Goal: Task Accomplishment & Management: Manage account settings

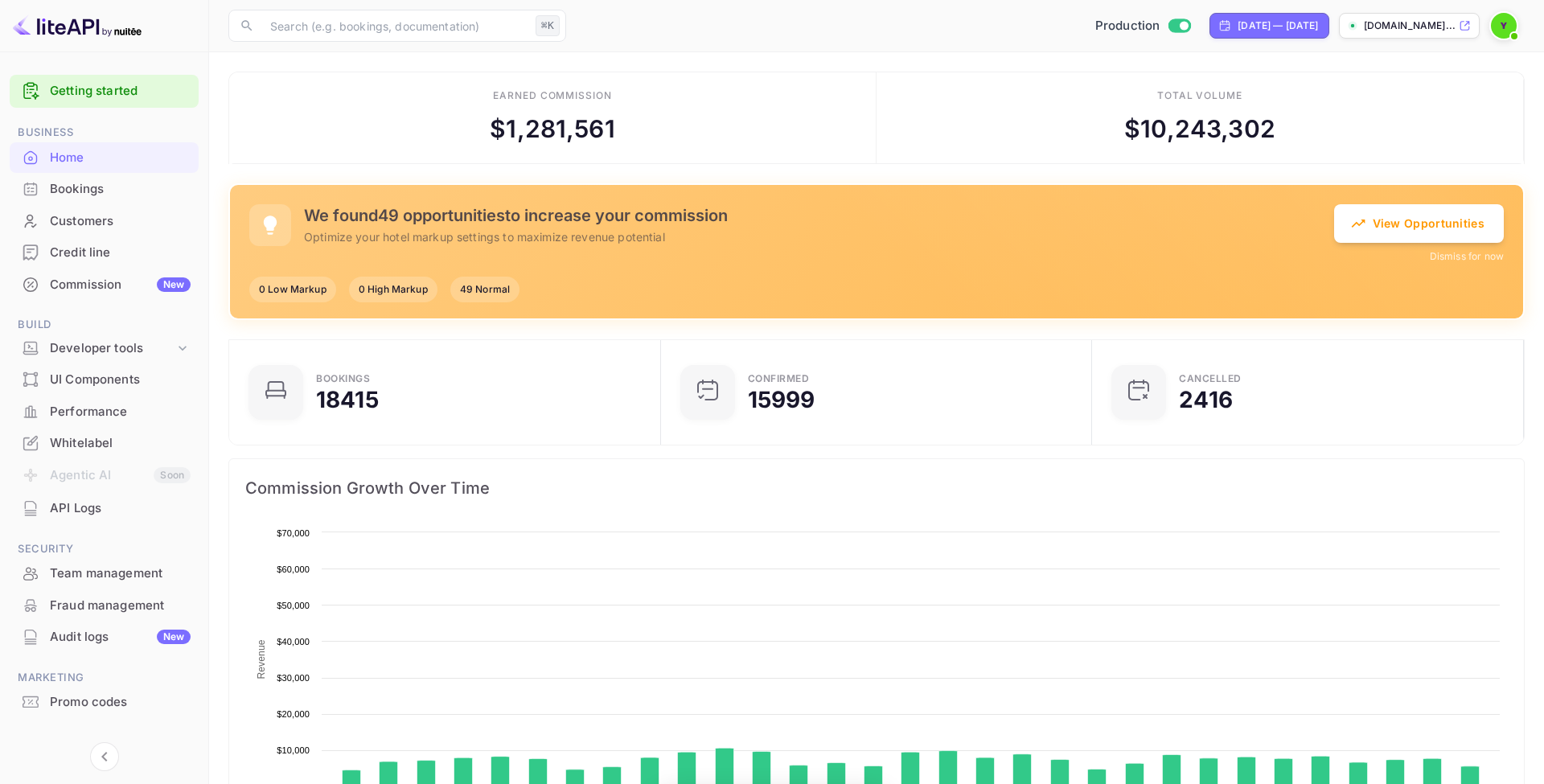
scroll to position [261, 422]
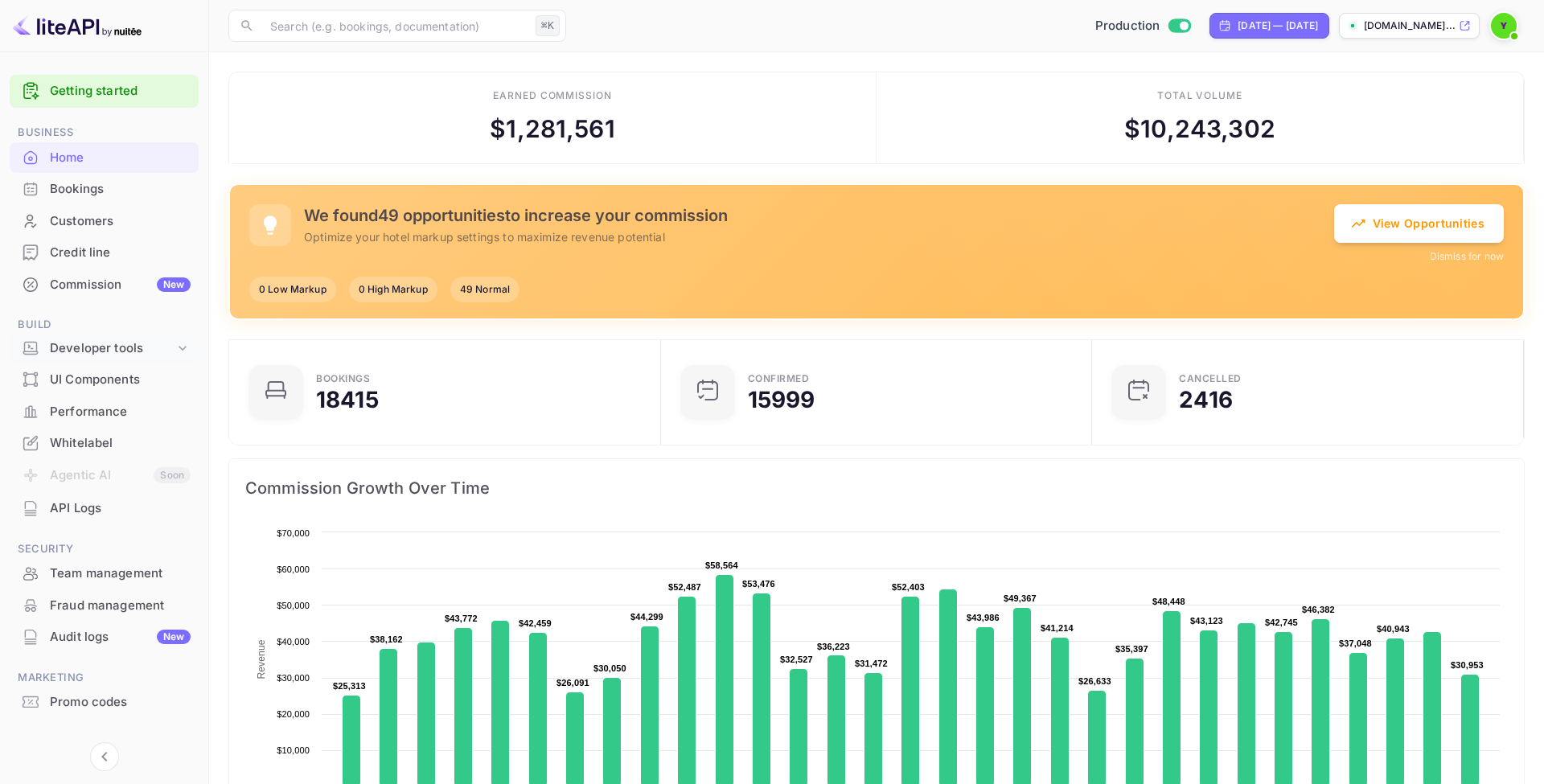
click at [125, 339] on div "Developer tools" at bounding box center [112, 348] width 125 height 18
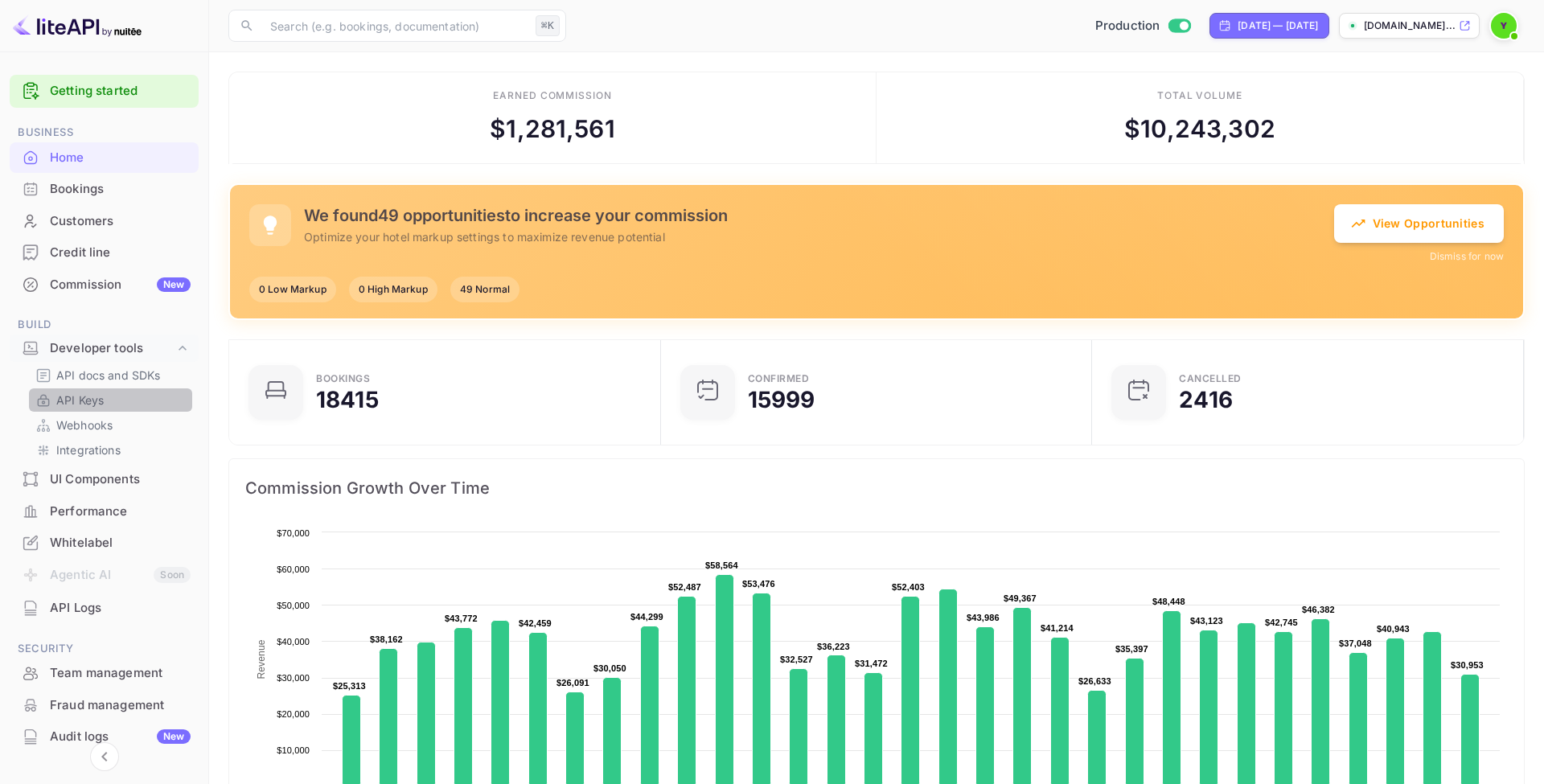
click at [77, 395] on p "API Keys" at bounding box center [80, 400] width 47 height 17
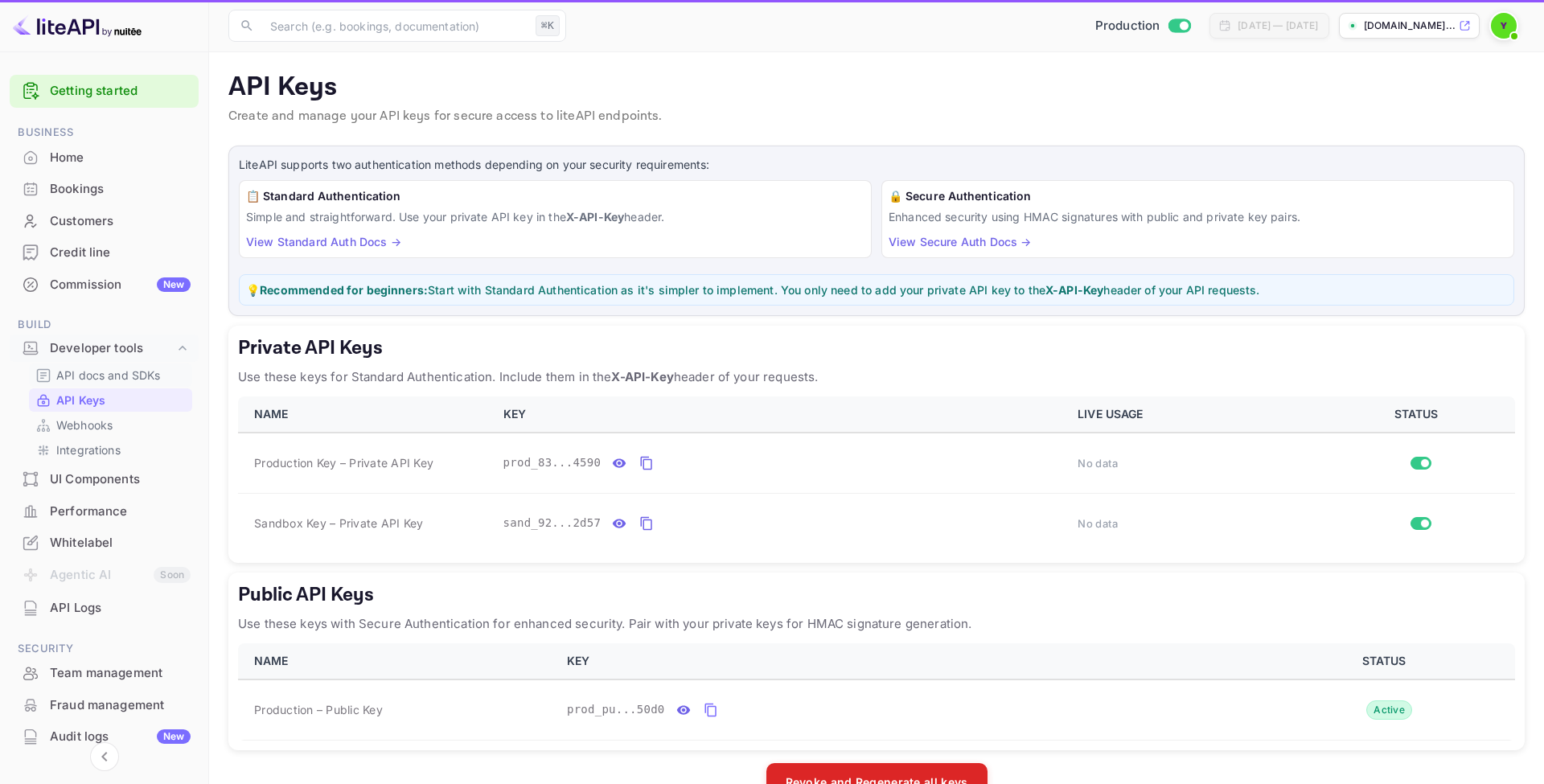
click at [109, 370] on p "API docs and SDKs" at bounding box center [108, 375] width 104 height 17
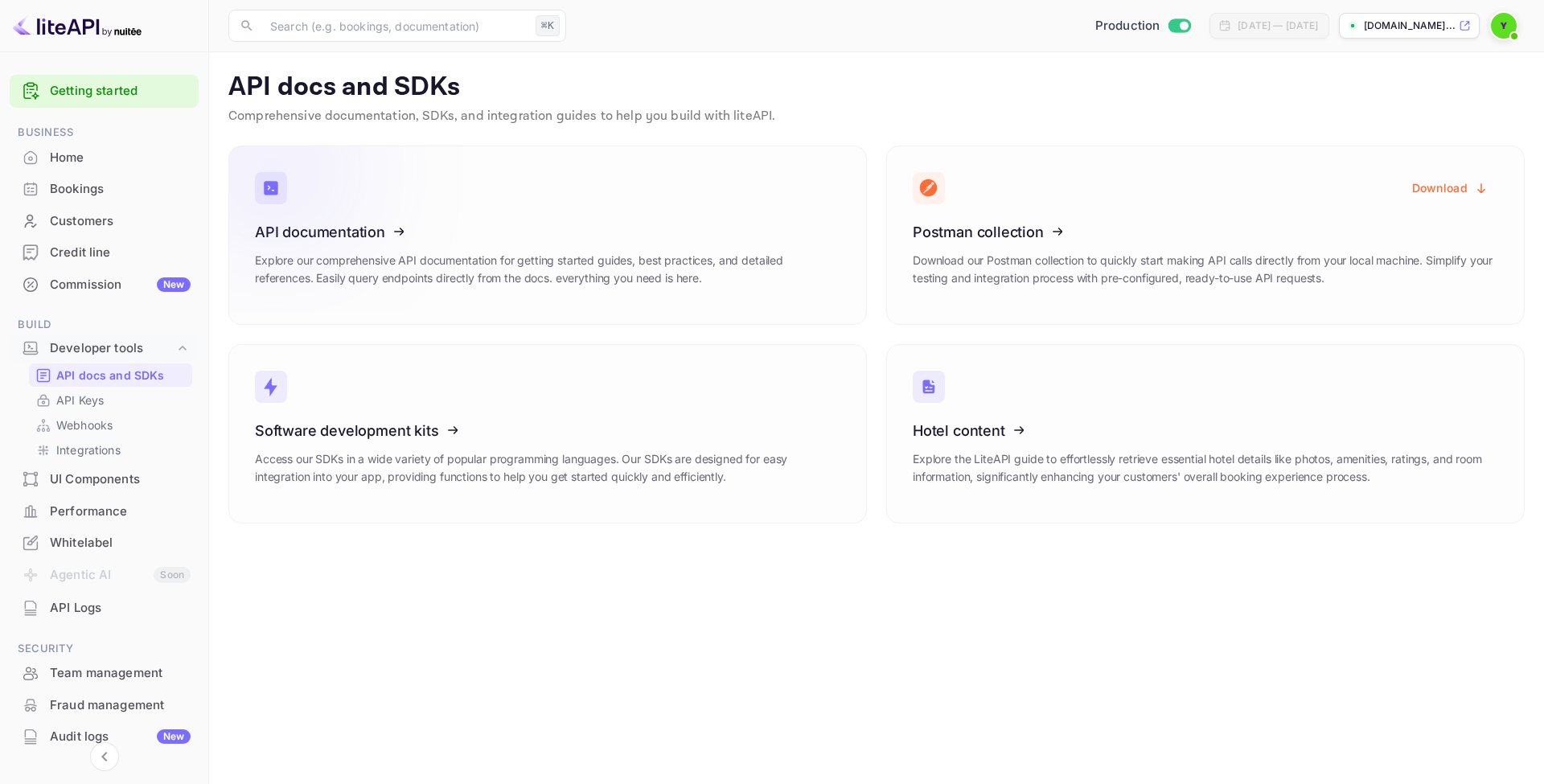
click at [440, 214] on icon at bounding box center [354, 228] width 250 height 166
click at [90, 396] on p "API Keys" at bounding box center [80, 400] width 47 height 17
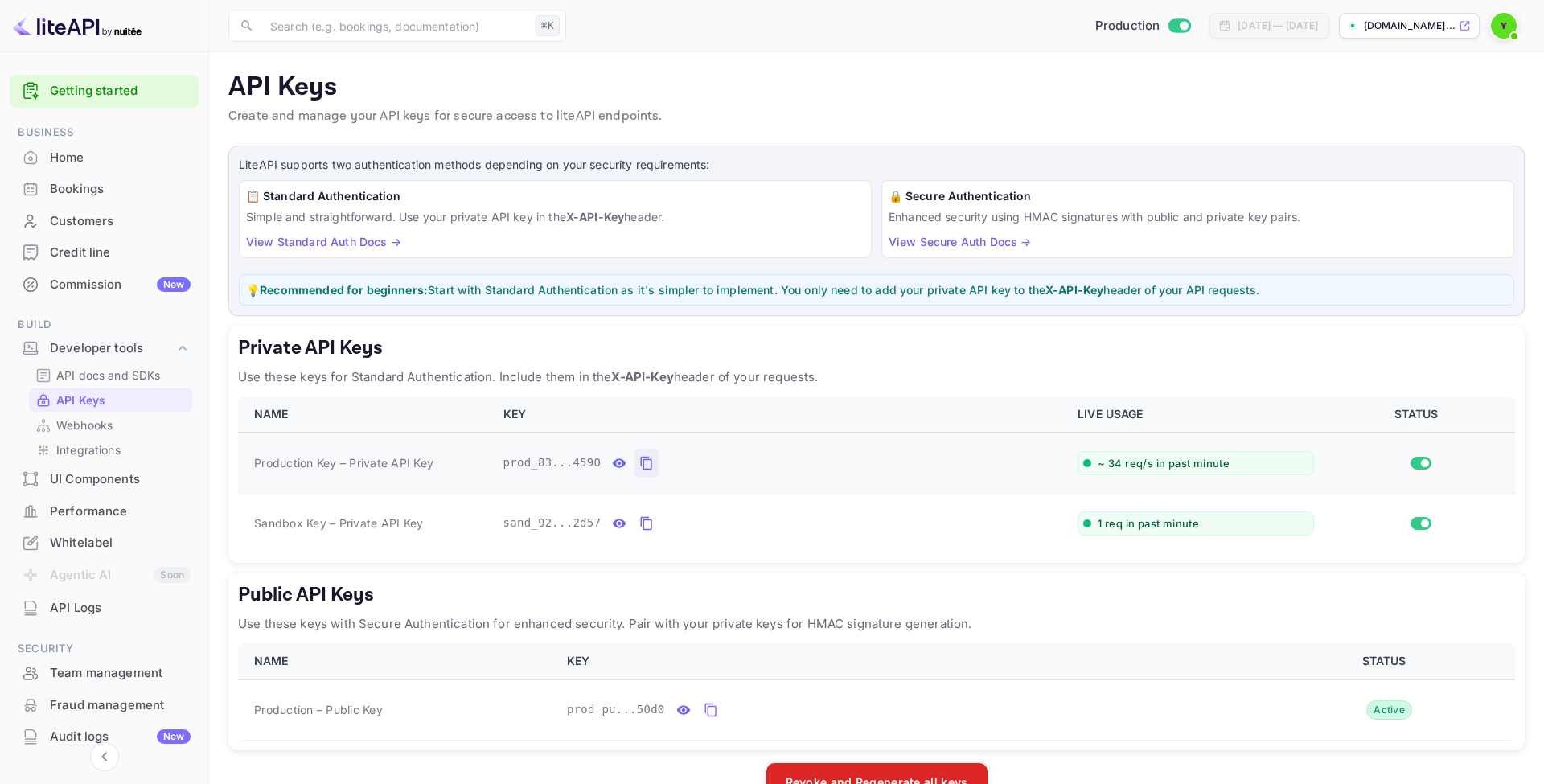
click at [648, 460] on icon "private api keys table" at bounding box center [646, 462] width 15 height 19
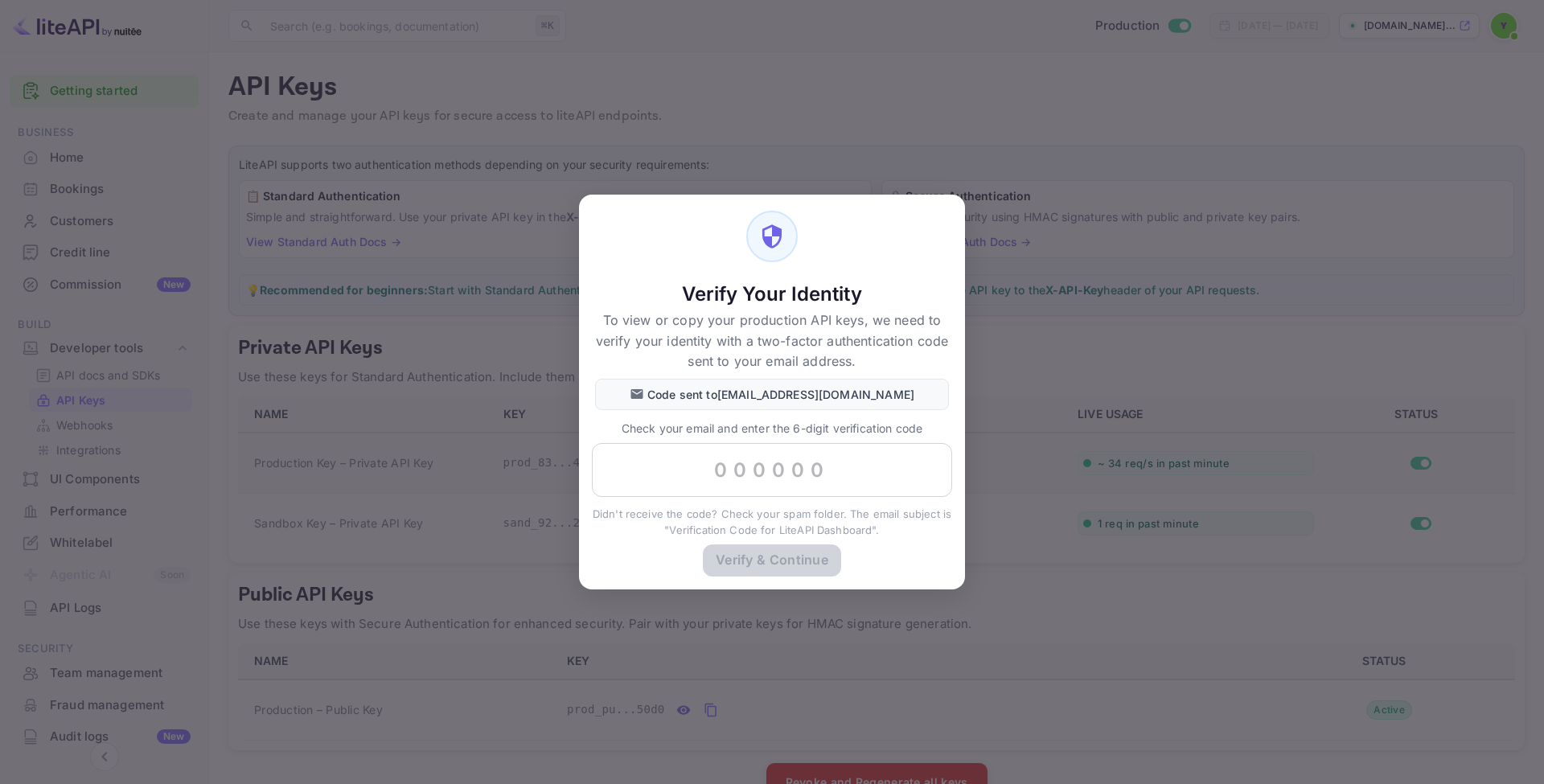
click at [1040, 224] on div "Verify Your Identity To view or copy your production API keys, we need to verif…" at bounding box center [772, 392] width 1544 height 784
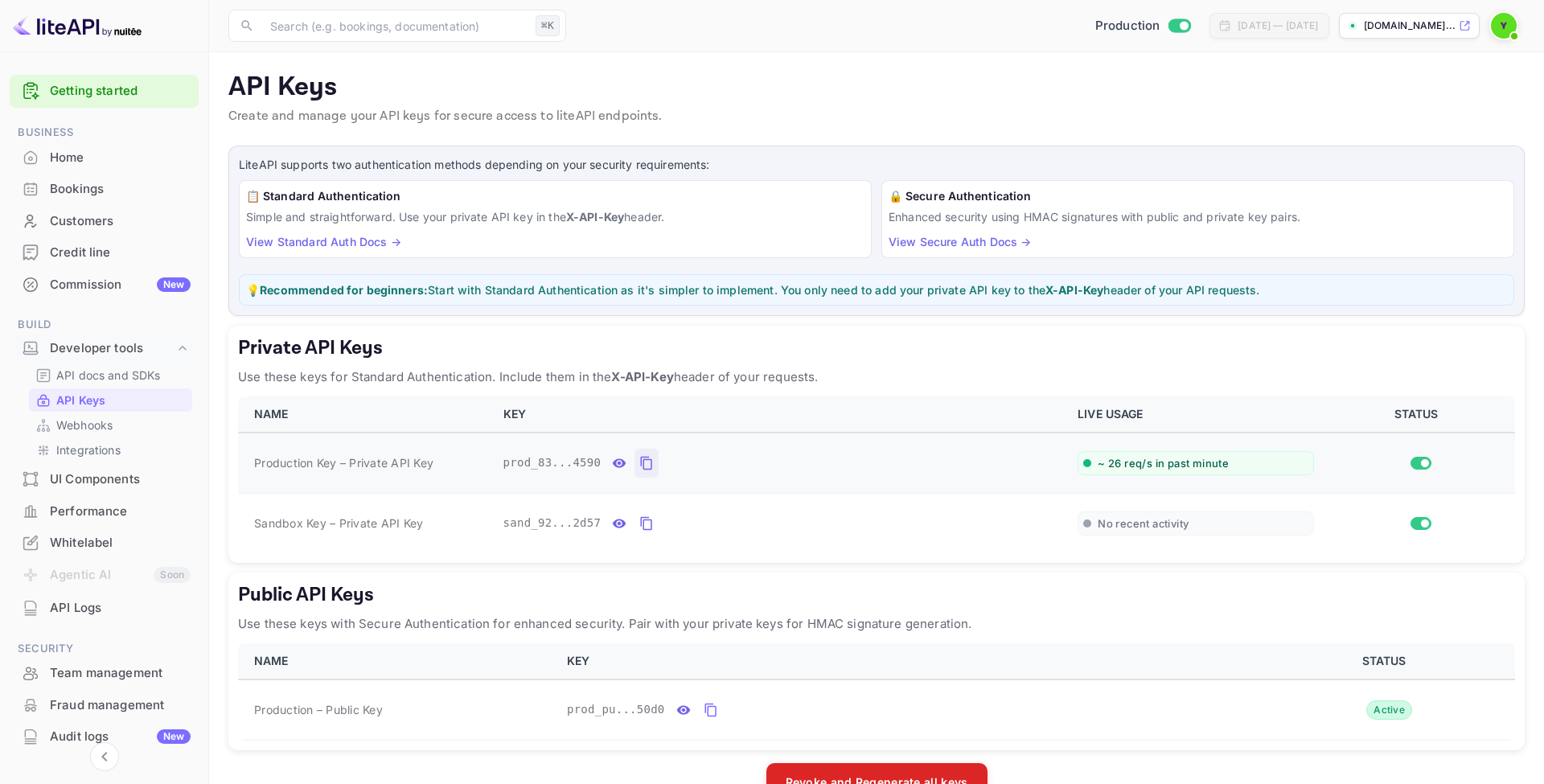
click at [959, 372] on p "Use these keys for Standard Authentication. Include them in the X-API-Key heade…" at bounding box center [877, 376] width 1277 height 19
